Goal: Information Seeking & Learning: Learn about a topic

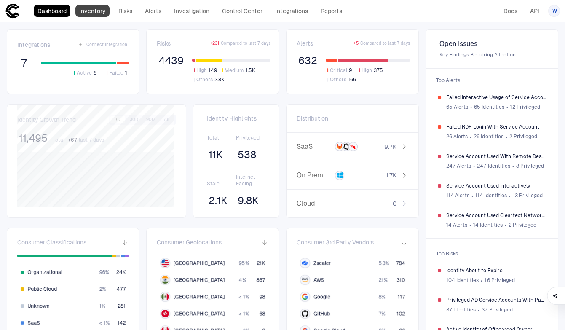
click at [102, 11] on link "Inventory" at bounding box center [92, 11] width 34 height 12
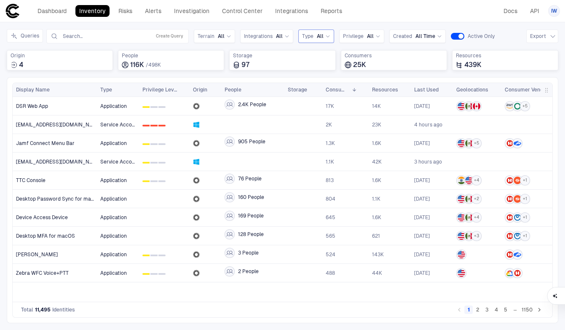
click at [315, 40] on div "Type All" at bounding box center [316, 36] width 28 height 9
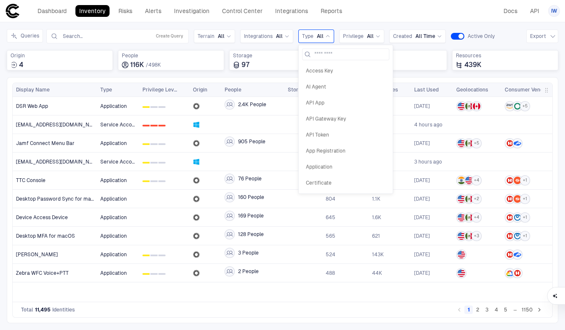
click at [315, 40] on div "Type All" at bounding box center [316, 36] width 28 height 9
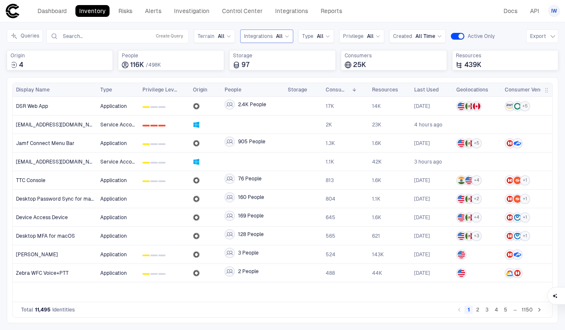
click at [268, 35] on span "Integrations" at bounding box center [258, 36] width 29 height 7
click at [268, 81] on div "Gitlab" at bounding box center [287, 87] width 87 height 14
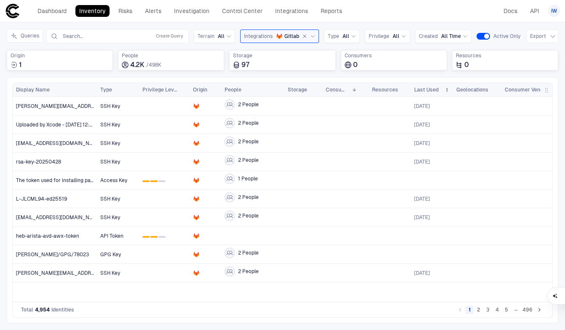
click at [431, 88] on span "Last Used" at bounding box center [426, 89] width 24 height 7
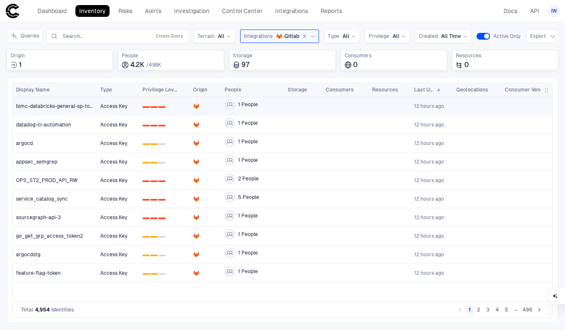
click at [67, 109] on div "bimc-databricks-general-sp-token" at bounding box center [55, 105] width 78 height 17
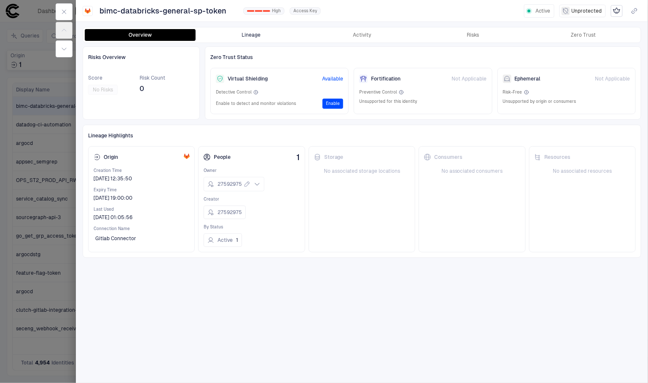
click at [245, 33] on button "Lineage" at bounding box center [251, 35] width 111 height 12
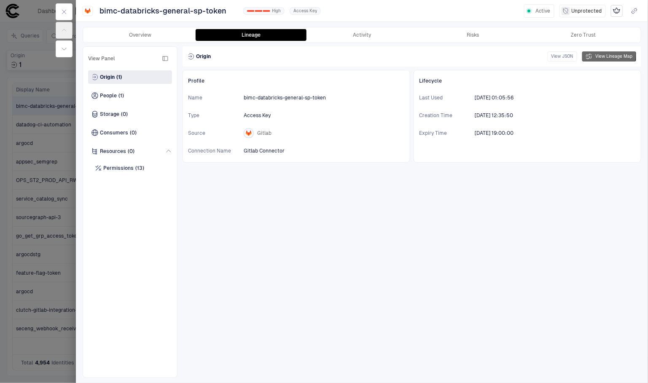
click at [565, 55] on button "View Lineage Map" at bounding box center [609, 56] width 54 height 10
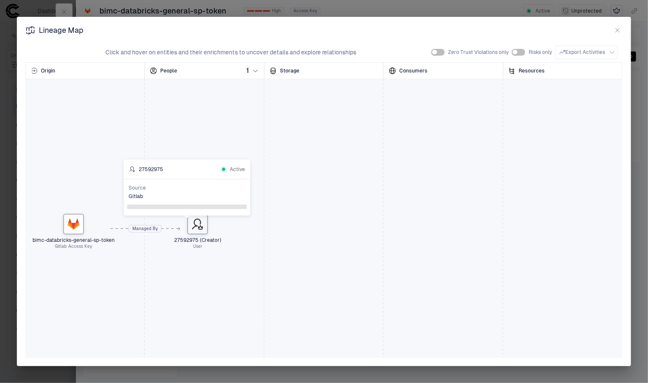
click at [197, 231] on icon at bounding box center [197, 224] width 13 height 13
click at [130, 226] on div "Created By" at bounding box center [135, 226] width 30 height 13
click at [565, 30] on button "button" at bounding box center [618, 30] width 10 height 10
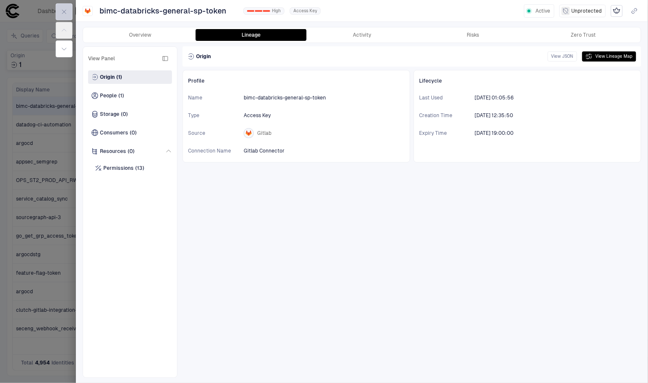
click at [68, 13] on button "button" at bounding box center [64, 11] width 17 height 17
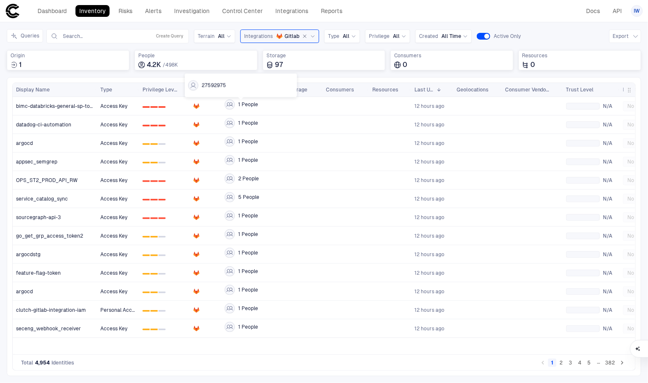
click at [219, 87] on span "27592975" at bounding box center [214, 85] width 24 height 7
click at [226, 107] on div at bounding box center [230, 104] width 10 height 10
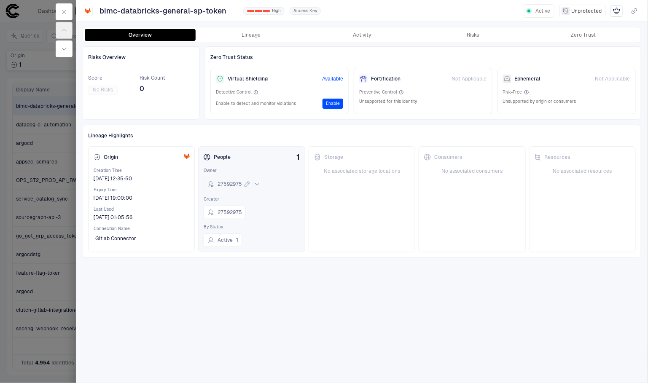
click at [229, 182] on span "27592975" at bounding box center [230, 184] width 24 height 7
click at [354, 195] on div "Storage No associated storage locations" at bounding box center [362, 199] width 107 height 106
click at [225, 212] on span "27592975" at bounding box center [230, 212] width 24 height 7
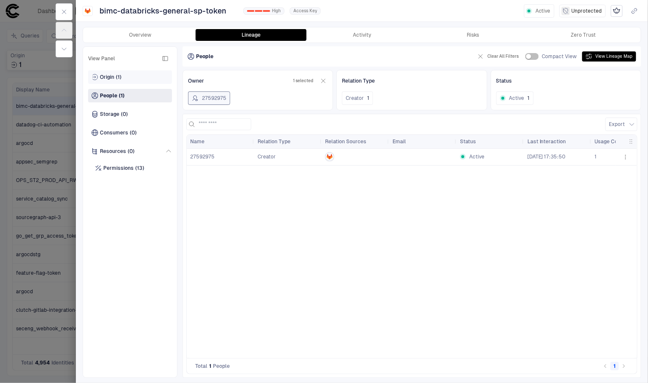
click at [104, 75] on span "Origin" at bounding box center [107, 77] width 14 height 7
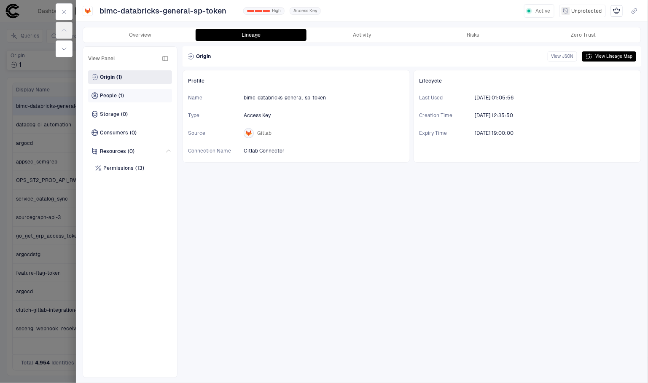
click at [108, 93] on span "People" at bounding box center [108, 95] width 17 height 7
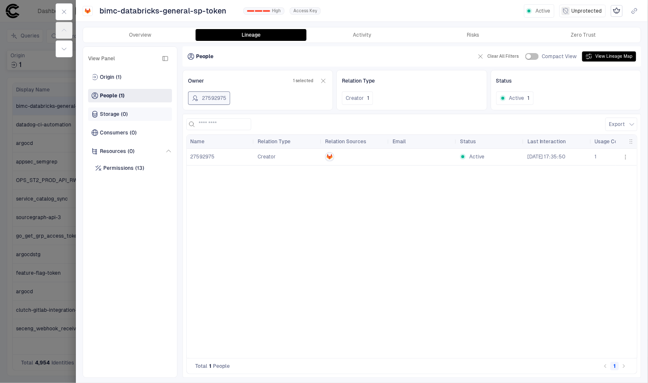
click at [109, 108] on div "Storage (0)" at bounding box center [130, 114] width 84 height 13
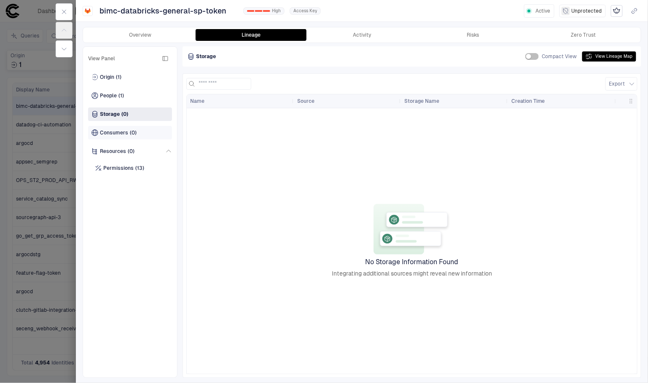
click at [110, 131] on span "Consumers" at bounding box center [114, 132] width 28 height 7
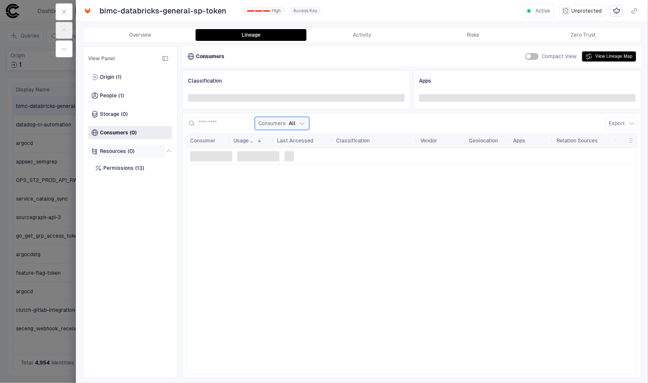
click at [111, 154] on span "Resources" at bounding box center [113, 151] width 26 height 7
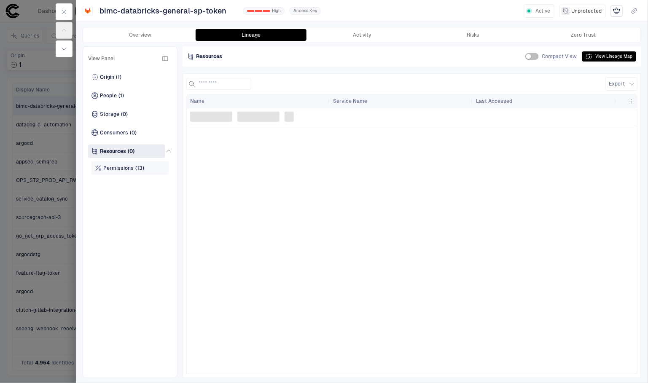
click at [118, 164] on div "Permissions (13)" at bounding box center [129, 167] width 77 height 13
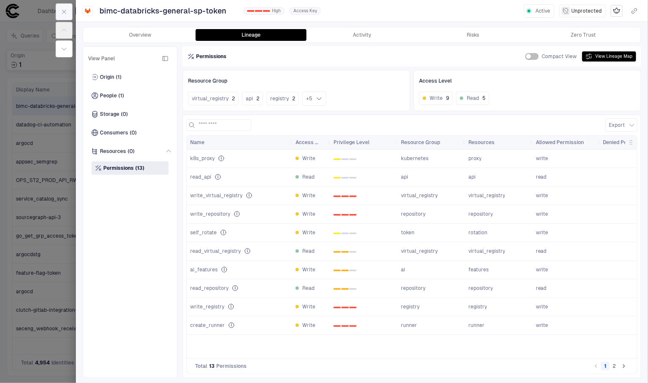
click at [70, 13] on button "button" at bounding box center [64, 11] width 17 height 17
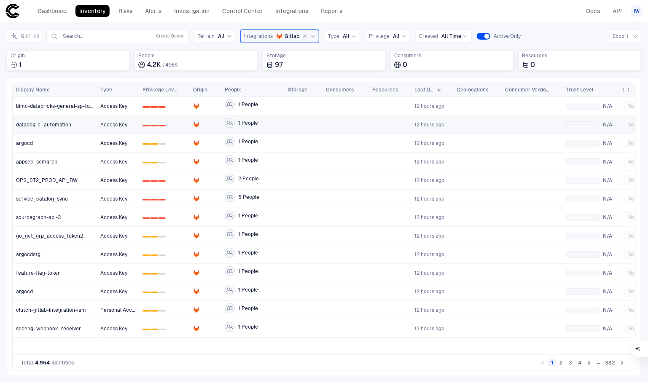
click at [48, 124] on span "datadog-ci-automation" at bounding box center [43, 124] width 55 height 7
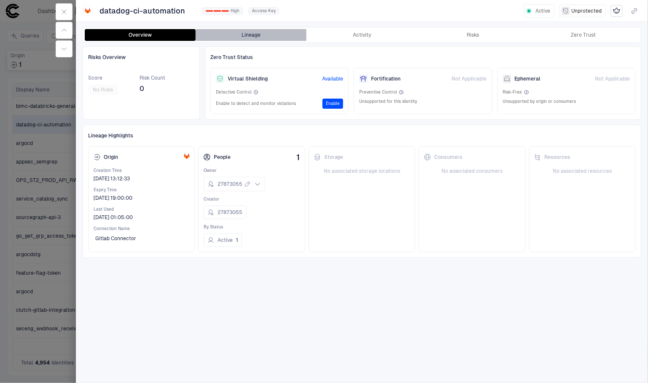
click at [238, 38] on button "Lineage" at bounding box center [251, 35] width 111 height 12
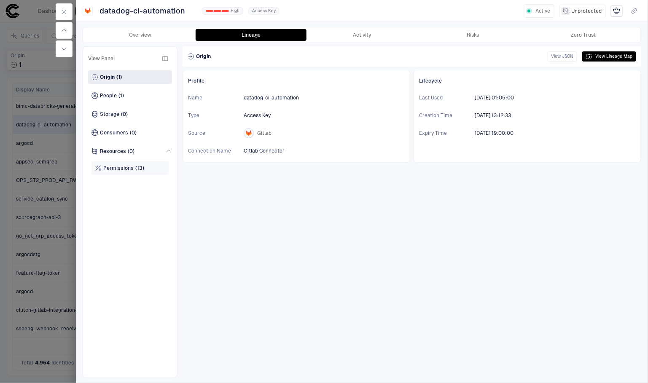
click at [125, 169] on span "Permissions" at bounding box center [118, 168] width 30 height 7
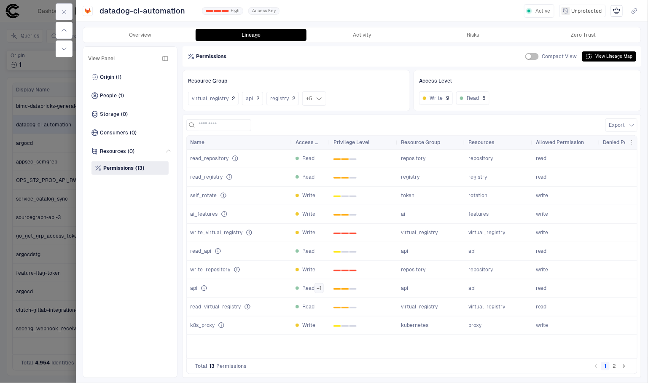
click at [65, 11] on icon "button" at bounding box center [64, 11] width 7 height 7
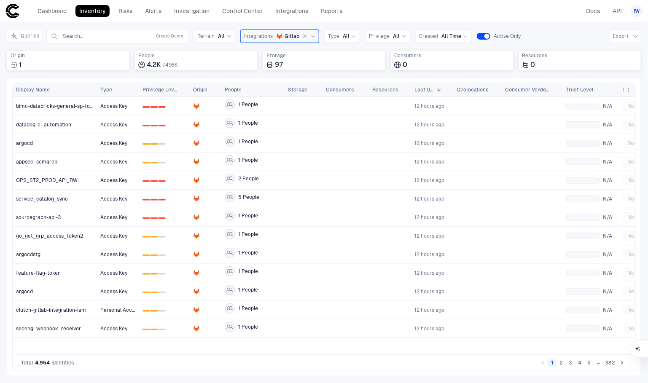
click at [562, 330] on button "2" at bounding box center [561, 363] width 8 height 8
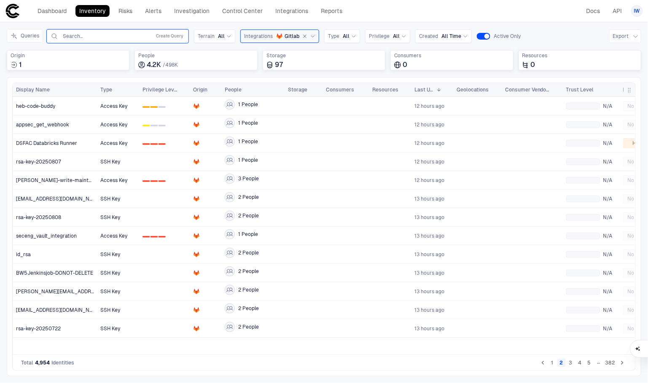
click at [122, 39] on input "text" at bounding box center [105, 36] width 86 height 7
type input "******"
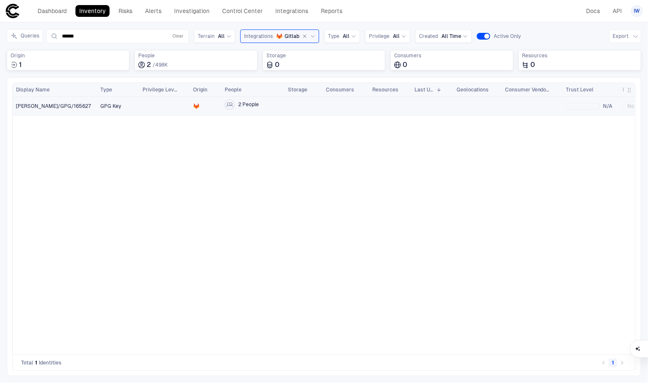
click at [252, 107] on span "2 People" at bounding box center [248, 104] width 21 height 7
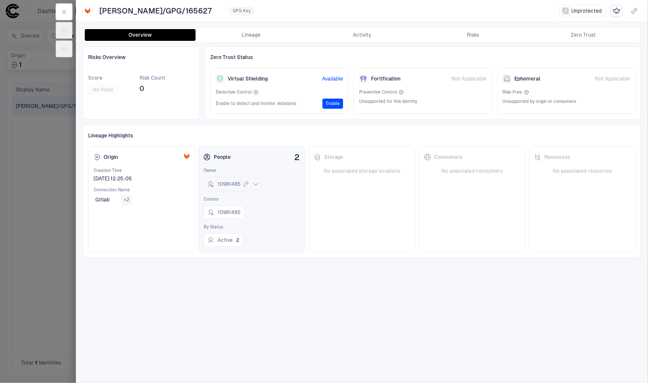
click at [219, 179] on div "10981485" at bounding box center [233, 184] width 52 height 10
click at [325, 224] on div "Storage No associated storage locations" at bounding box center [362, 199] width 107 height 106
click at [221, 156] on div "People" at bounding box center [217, 157] width 27 height 7
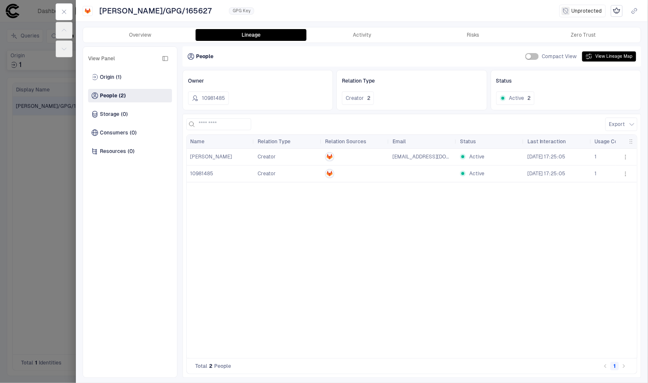
click at [306, 252] on div "Iwanto Teng Creator teng.iwanto@heb.com Active 8/8/2023 17:25:05 1 10981485 Cre…" at bounding box center [401, 251] width 429 height 204
click at [203, 172] on span "10981485" at bounding box center [201, 174] width 23 height 6
click at [113, 78] on span "Origin" at bounding box center [107, 77] width 14 height 7
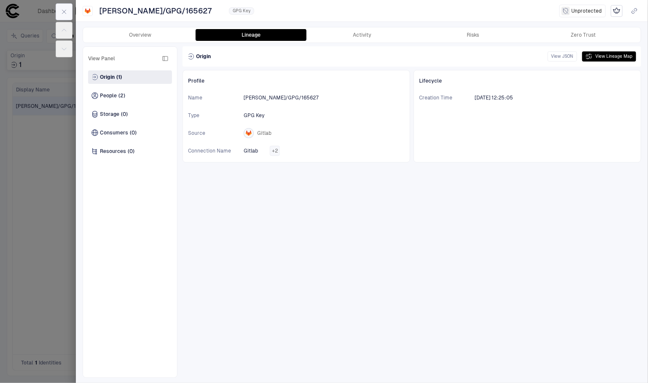
click at [58, 8] on button "button" at bounding box center [64, 11] width 17 height 17
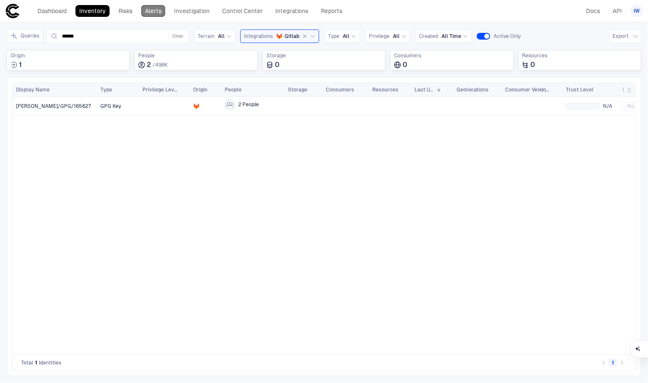
click at [155, 10] on link "Alerts" at bounding box center [153, 11] width 24 height 12
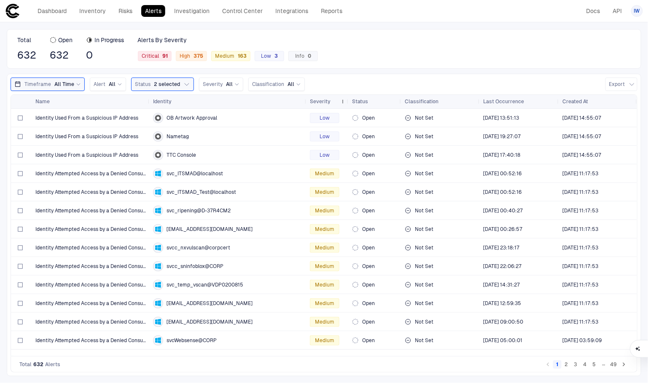
click at [314, 103] on span "Severity" at bounding box center [320, 101] width 21 height 7
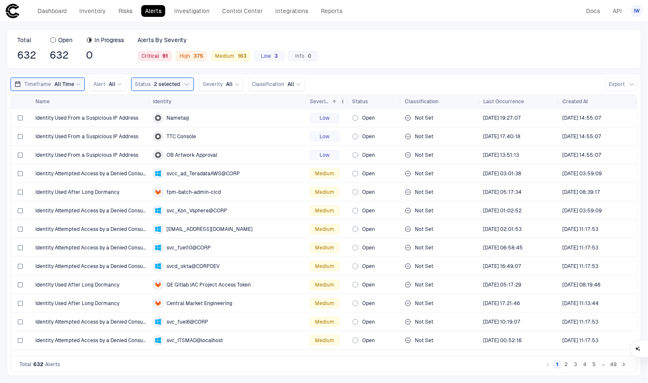
click at [314, 103] on span "Severity" at bounding box center [319, 101] width 19 height 7
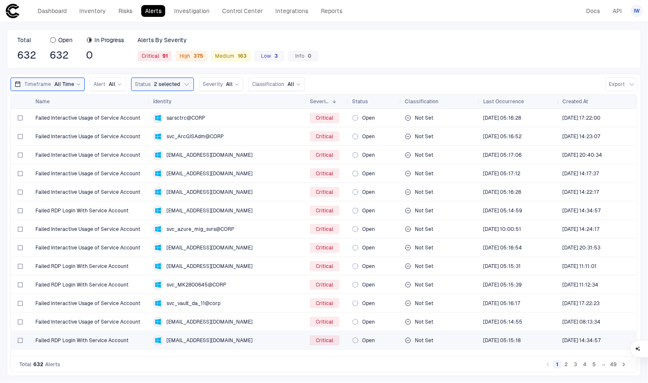
click at [97, 330] on span "Failed RDP Login With Service Account" at bounding box center [81, 340] width 93 height 7
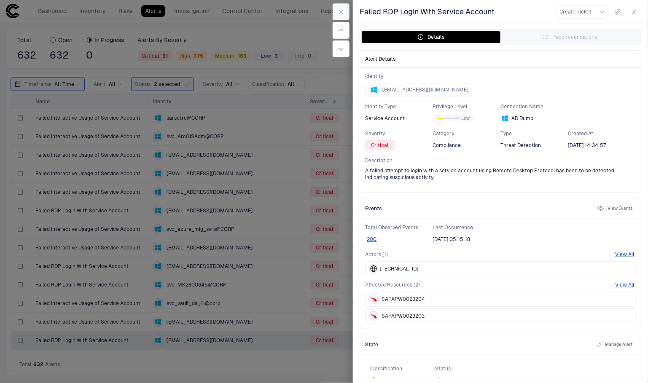
click at [346, 15] on button "button" at bounding box center [341, 11] width 17 height 17
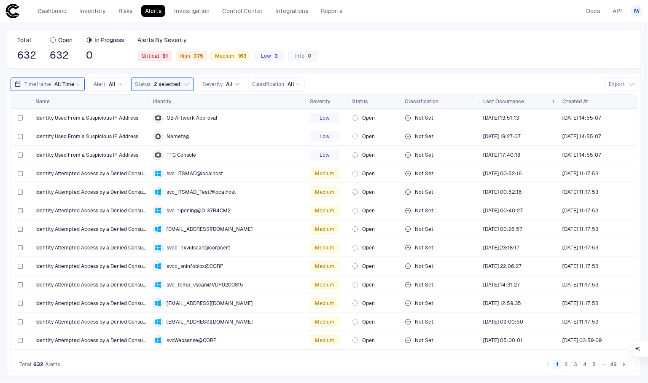
click at [516, 100] on span "Last Occurrence" at bounding box center [503, 101] width 41 height 7
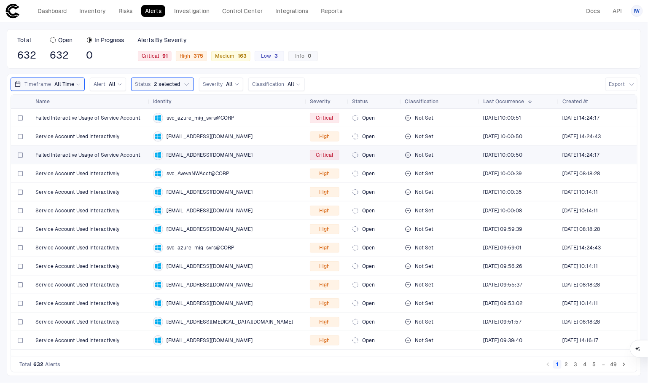
click at [240, 156] on span "[EMAIL_ADDRESS][DOMAIN_NAME]" at bounding box center [210, 155] width 86 height 7
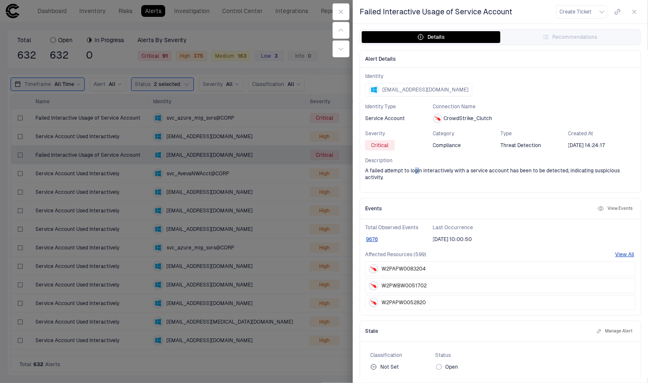
click at [419, 172] on span "A failed attempt to login interactively with a service account has been to be d…" at bounding box center [500, 173] width 271 height 13
click at [339, 13] on icon "button" at bounding box center [341, 11] width 7 height 7
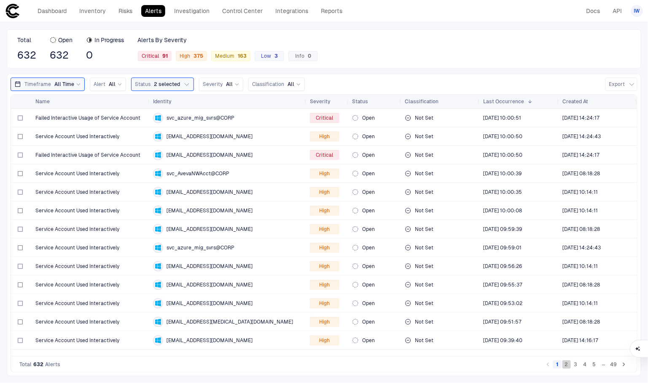
click at [570, 367] on button "2" at bounding box center [566, 364] width 8 height 8
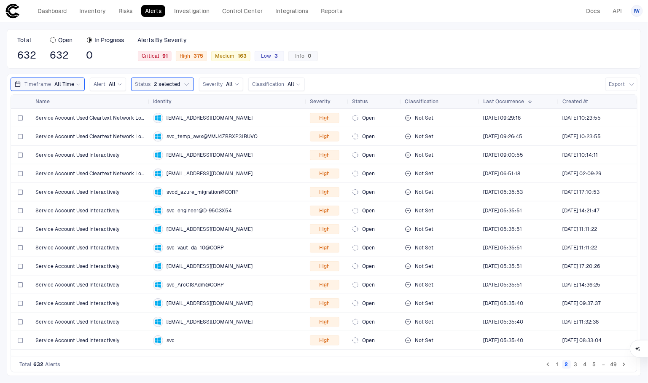
click at [578, 366] on button "3" at bounding box center [576, 364] width 8 height 8
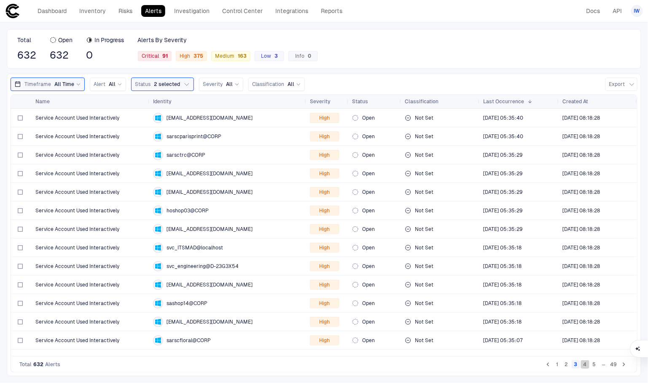
click at [583, 366] on button "4" at bounding box center [585, 364] width 8 height 8
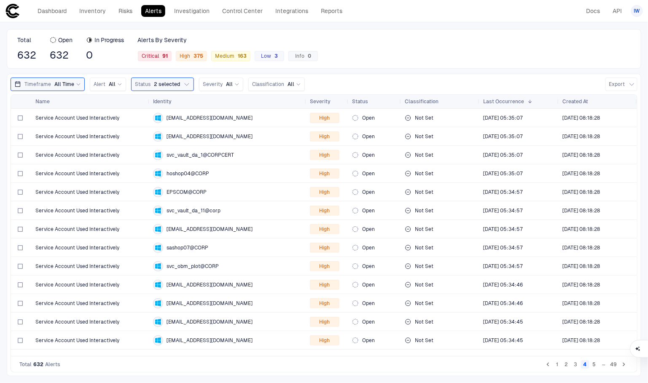
click at [558, 365] on button "1" at bounding box center [557, 364] width 8 height 8
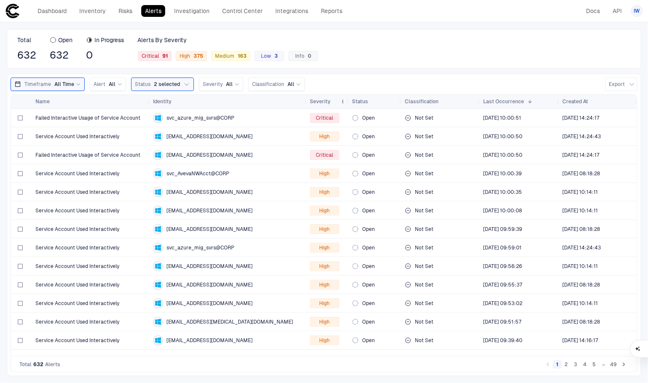
click at [316, 103] on span "Severity" at bounding box center [320, 101] width 21 height 7
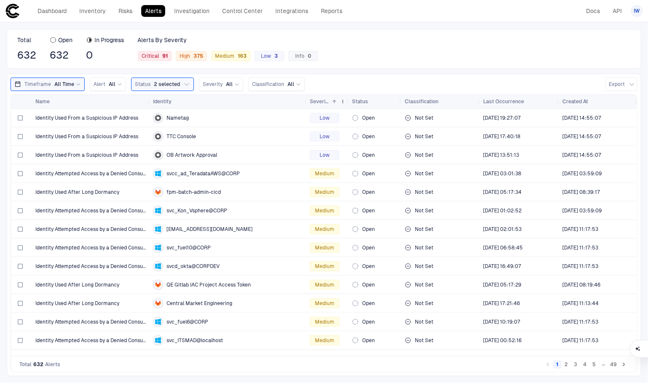
click at [316, 103] on span "Severity" at bounding box center [319, 101] width 19 height 7
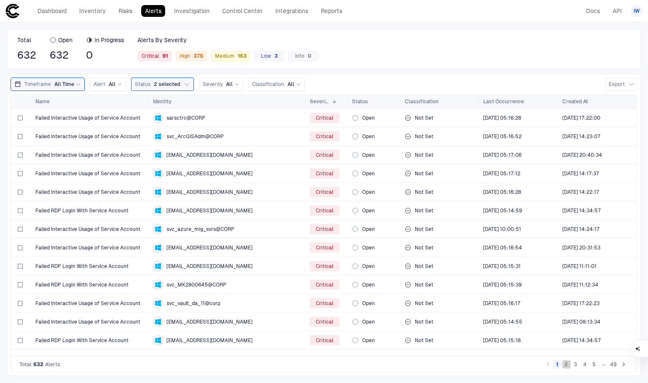
click at [569, 366] on button "2" at bounding box center [566, 364] width 8 height 8
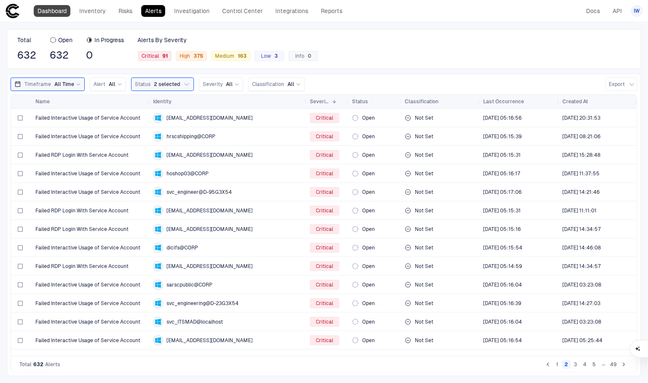
click at [52, 10] on link "Dashboard" at bounding box center [52, 11] width 37 height 12
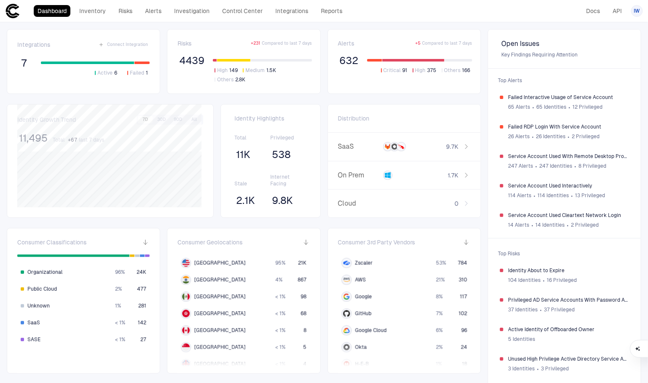
click at [231, 74] on button "High 149" at bounding box center [226, 71] width 27 height 8
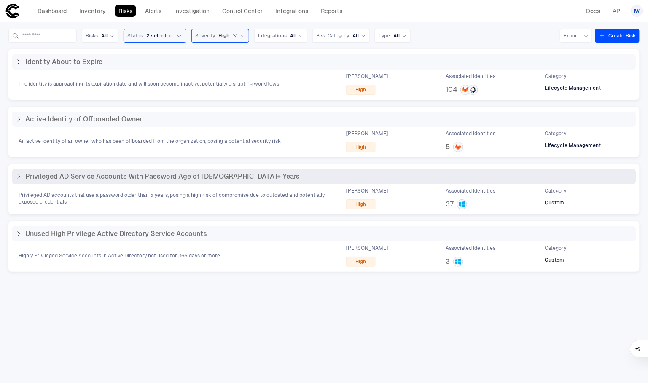
click at [209, 195] on span "Privileged AD accounts that use a password older than 5 years, posing a high ri…" at bounding box center [175, 198] width 312 height 13
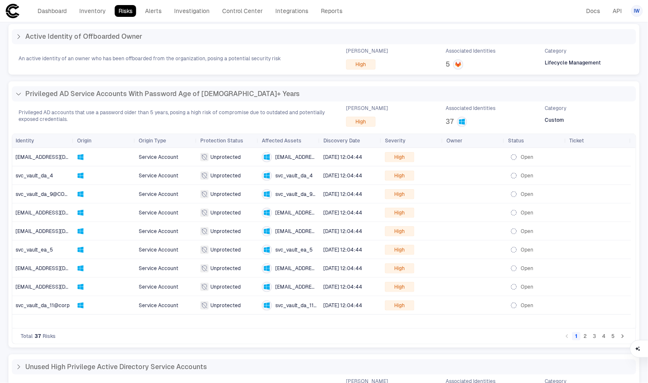
scroll to position [54, 0]
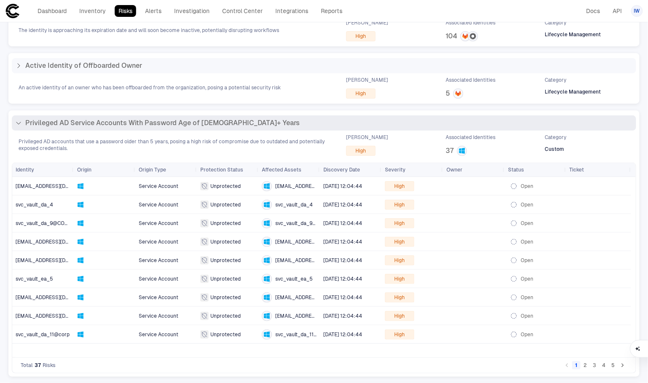
click at [18, 125] on icon at bounding box center [18, 123] width 7 height 7
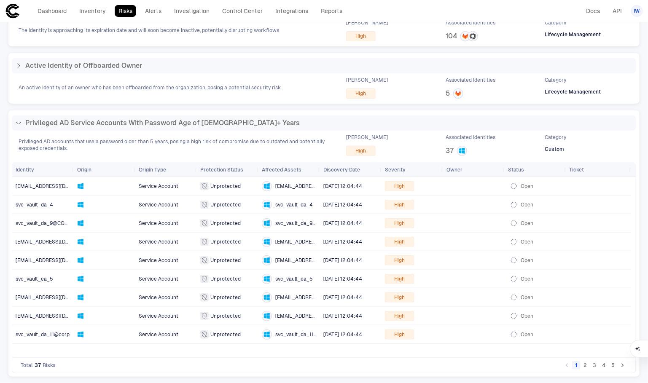
scroll to position [0, 0]
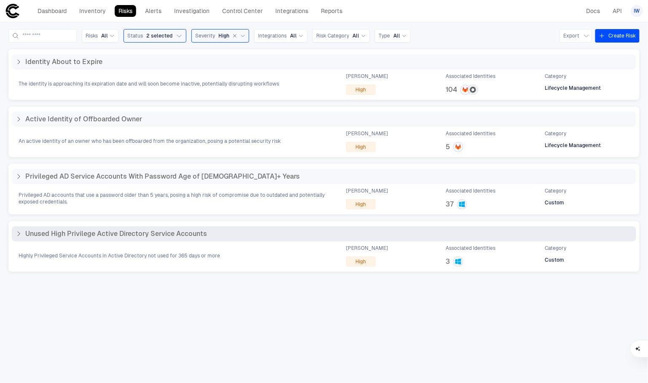
click at [167, 239] on div "Unused High Privilege Active Directory Service Accounts" at bounding box center [324, 233] width 624 height 15
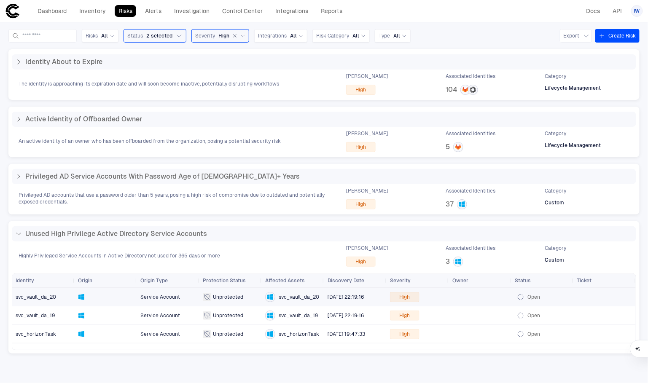
click at [287, 299] on span "svc_vault_da_20" at bounding box center [299, 297] width 40 height 7
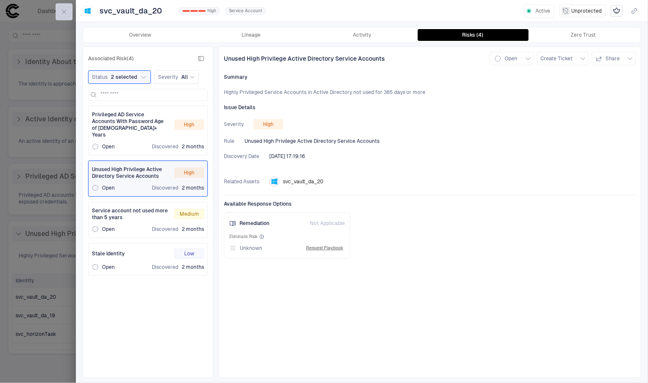
click at [67, 11] on button "button" at bounding box center [64, 11] width 17 height 17
